Goal: Information Seeking & Learning: Learn about a topic

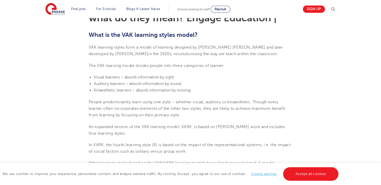
scroll to position [150, 0]
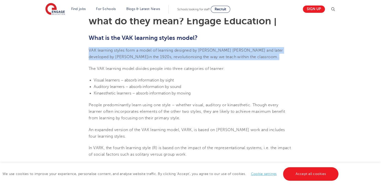
drag, startPoint x: 89, startPoint y: 49, endPoint x: 239, endPoint y: 57, distance: 150.3
click at [239, 57] on p "VAK learning styles form a model of learning designed by [PERSON_NAME] [PERSON_…" at bounding box center [191, 53] width 204 height 13
copy span "VAK learning styles form a model of learning designed by [PERSON_NAME] [PERSON_…"
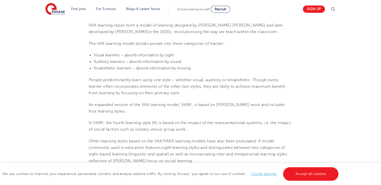
scroll to position [200, 0]
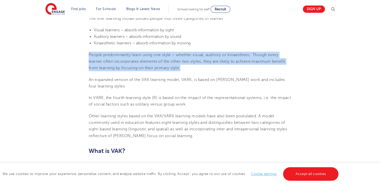
drag, startPoint x: 89, startPoint y: 54, endPoint x: 195, endPoint y: 69, distance: 107.0
click at [195, 69] on p "People predominantly learn using one style – whether visual, auditory or kinaes…" at bounding box center [191, 62] width 204 height 20
copy span "People predominantly learn using one style – whether visual, auditory or kinaes…"
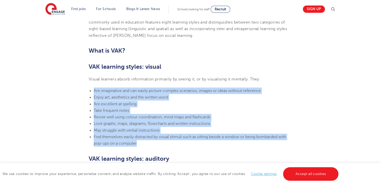
drag, startPoint x: 94, startPoint y: 90, endPoint x: 143, endPoint y: 142, distance: 71.9
click at [143, 142] on ul "Are imaginative and can easily picture complex scenarios, images or ideas witho…" at bounding box center [191, 116] width 204 height 59
copy ul "Are imaginative and can easily picture complex scenarios, images or ideas witho…"
click at [134, 117] on span "Revise well using colour coordination, mind maps and flashcards" at bounding box center [152, 117] width 117 height 5
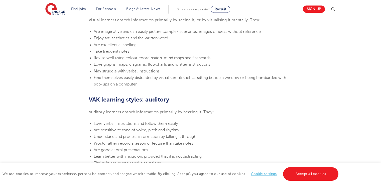
scroll to position [401, 0]
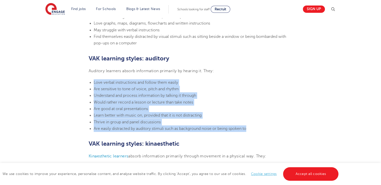
drag, startPoint x: 94, startPoint y: 80, endPoint x: 253, endPoint y: 130, distance: 167.2
click at [253, 130] on ul "Love verbal instructions and follow them easily Are sensitive to tone of voice,…" at bounding box center [191, 105] width 204 height 53
copy ul "Love verbal instructions and follow them easily Are sensitive to tone of voice,…"
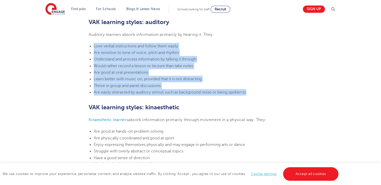
scroll to position [501, 0]
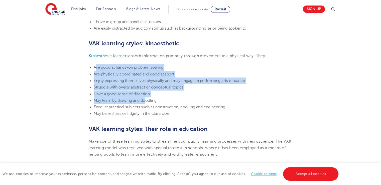
drag, startPoint x: 95, startPoint y: 67, endPoint x: 147, endPoint y: 101, distance: 61.9
click at [147, 101] on ul "Are good at hands-on problem solving Are physically coordinated and good at spo…" at bounding box center [191, 90] width 204 height 53
click at [103, 75] on span "Are physically coordinated and good at sport" at bounding box center [134, 74] width 80 height 5
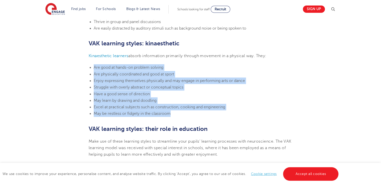
drag, startPoint x: 93, startPoint y: 66, endPoint x: 181, endPoint y: 112, distance: 99.1
click at [181, 112] on ul "Are good at hands-on problem solving Are physically coordinated and good at spo…" at bounding box center [191, 90] width 204 height 53
copy ul "Are good at hands-on problem solving Are physically coordinated and good at spo…"
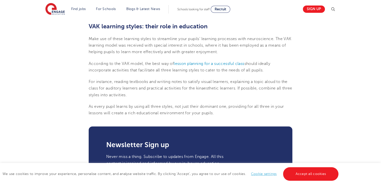
scroll to position [576, 0]
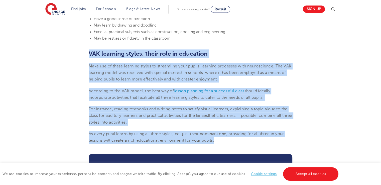
drag, startPoint x: 90, startPoint y: 52, endPoint x: 226, endPoint y: 141, distance: 162.5
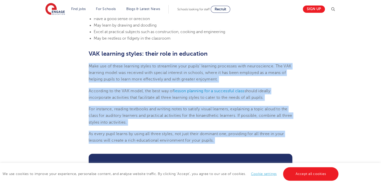
drag, startPoint x: 89, startPoint y: 65, endPoint x: 215, endPoint y: 147, distance: 150.5
copy section "Make use of these learning styles to streamline your pupils’ learning processes…"
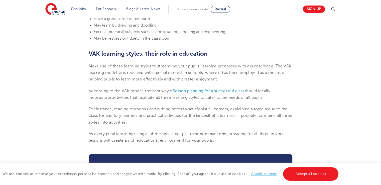
click at [89, 49] on h2 "VAK learning styles: their role in education" at bounding box center [191, 53] width 204 height 9
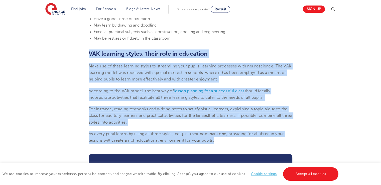
drag, startPoint x: 90, startPoint y: 53, endPoint x: 218, endPoint y: 140, distance: 154.4
copy section "VAK learning styles: their role in education Make use of these learning styles …"
